Goal: Find specific fact: Find specific fact

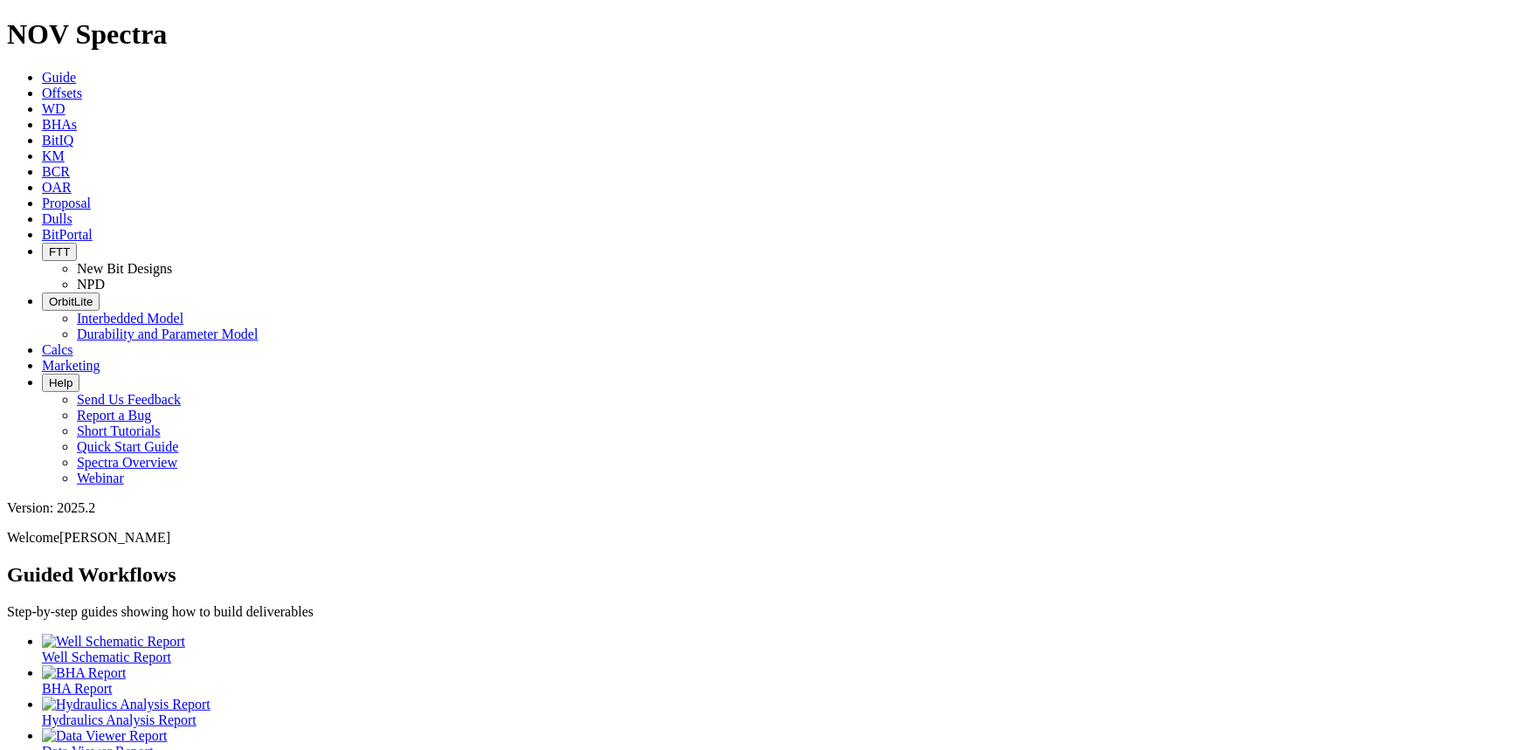
click at [72, 211] on span "Dulls" at bounding box center [57, 218] width 31 height 15
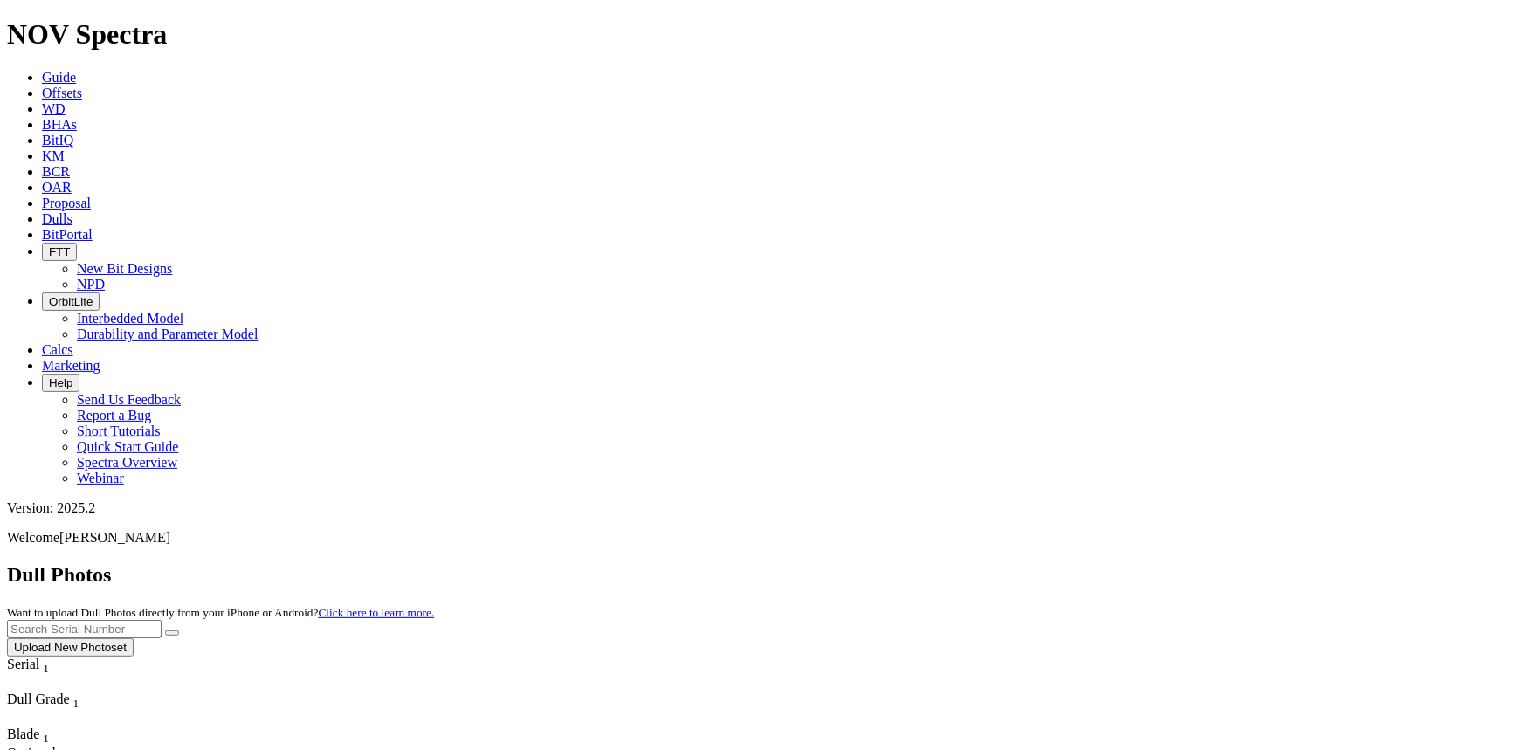
click at [162, 620] on input "text" at bounding box center [84, 629] width 155 height 18
click at [172, 633] on icon "submit" at bounding box center [172, 633] width 0 height 0
drag, startPoint x: 1168, startPoint y: 76, endPoint x: 1052, endPoint y: 79, distance: 116.2
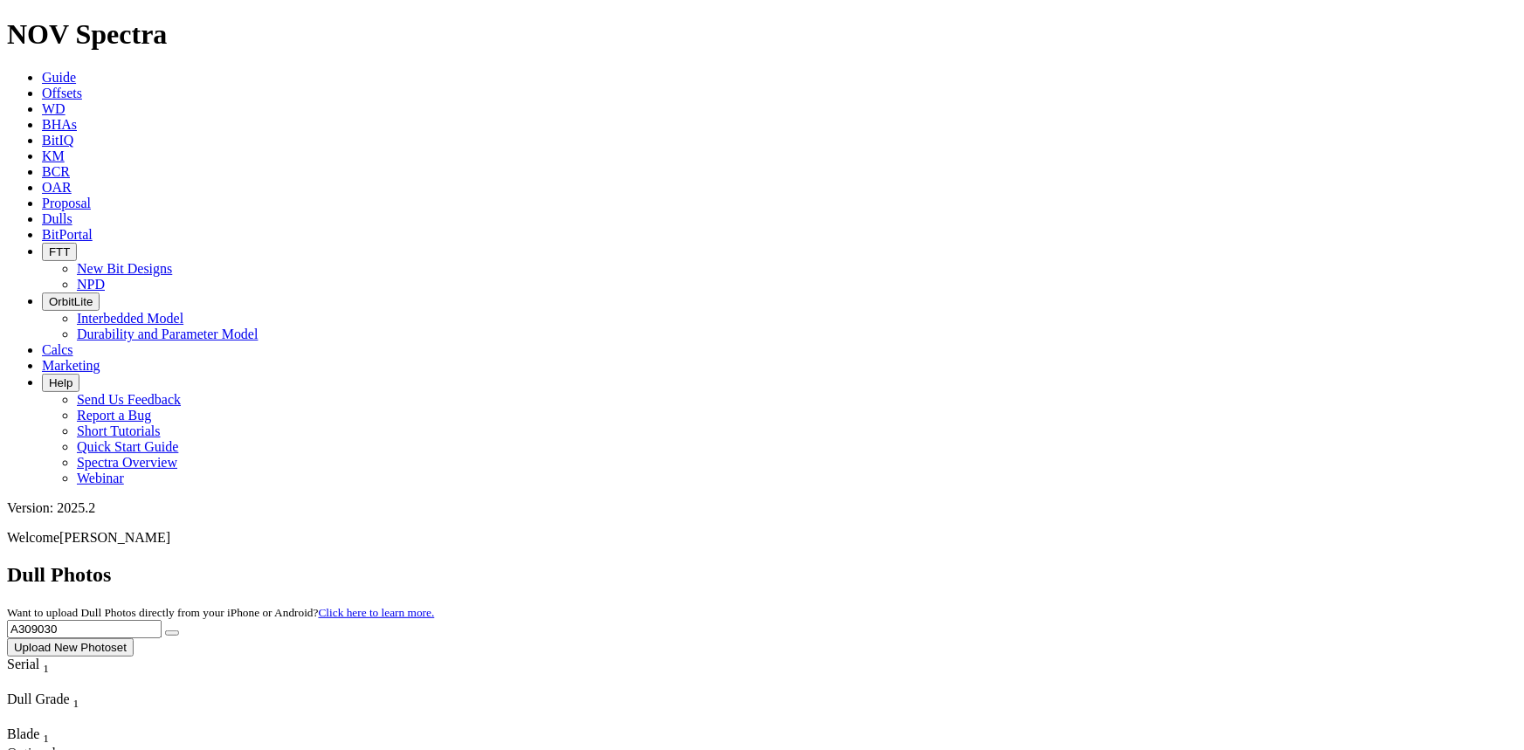
click at [1052, 563] on div "Dull Photos Want to upload Dull Photos directly from your iPhone or Android? Cl…" at bounding box center [762, 609] width 1510 height 93
type input "A317342"
click at [165, 631] on button "submit" at bounding box center [172, 633] width 14 height 5
drag, startPoint x: 1197, startPoint y: 85, endPoint x: 1039, endPoint y: 75, distance: 157.5
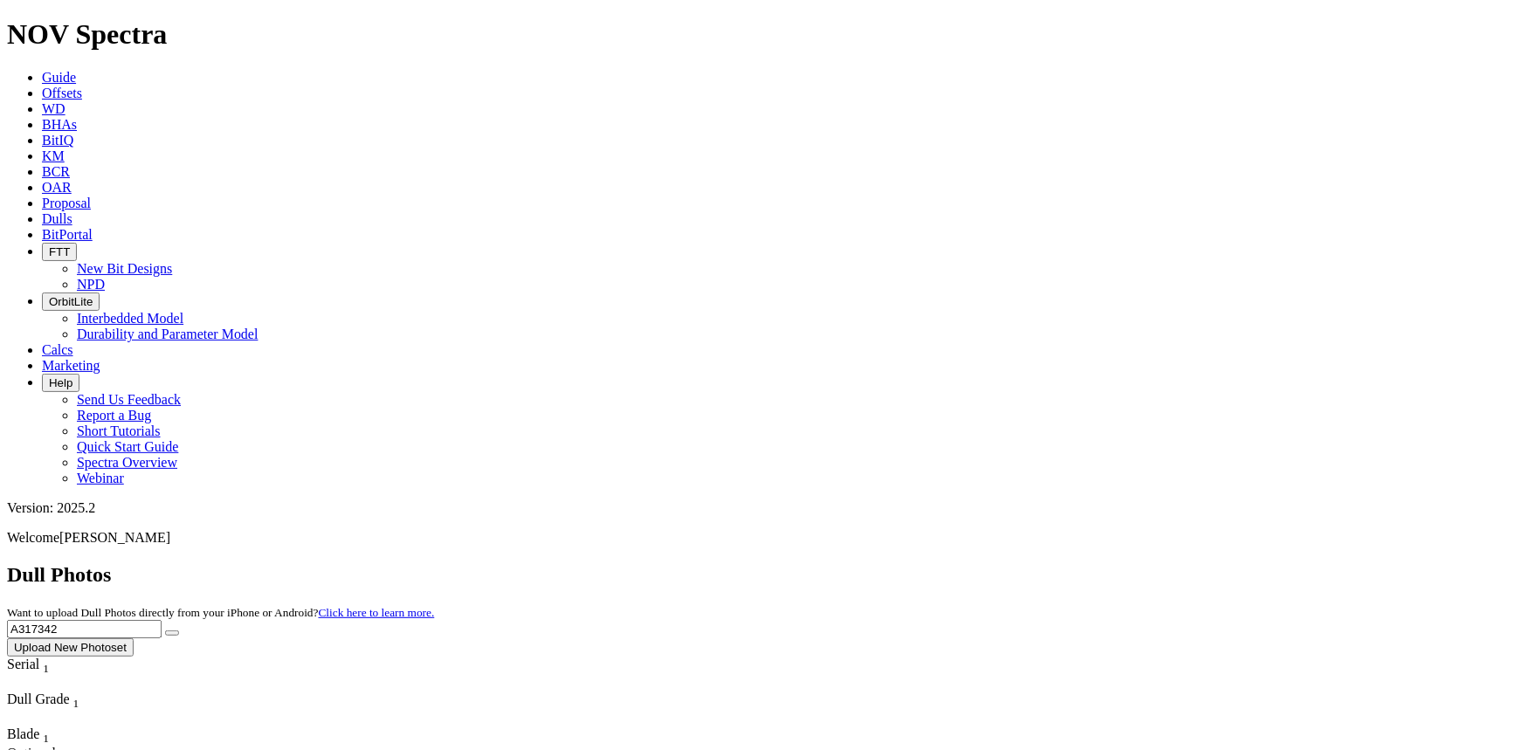
click at [1039, 563] on div "Dull Photos Want to upload Dull Photos directly from your iPhone or Android? Cl…" at bounding box center [762, 609] width 1510 height 93
type input "A320156"
click at [179, 631] on button "submit" at bounding box center [172, 633] width 14 height 5
